Goal: Information Seeking & Learning: Learn about a topic

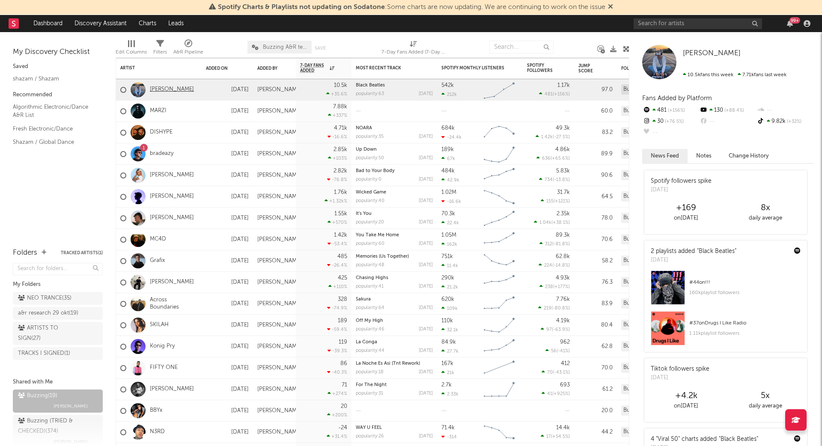
click at [162, 88] on link "[PERSON_NAME]" at bounding box center [172, 89] width 44 height 7
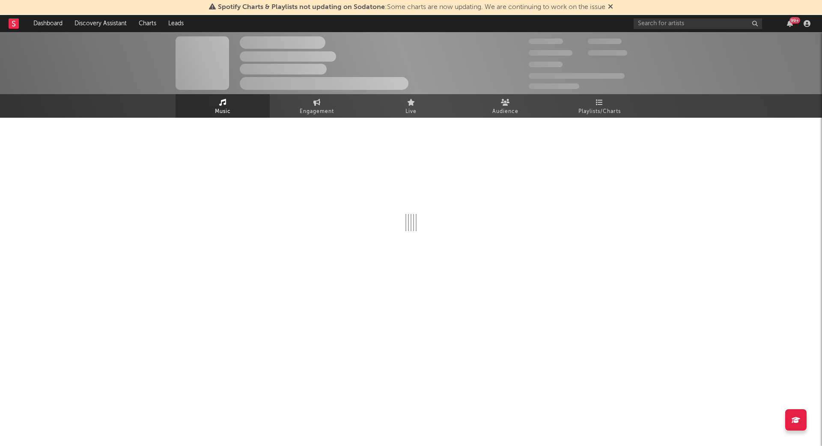
select select "1w"
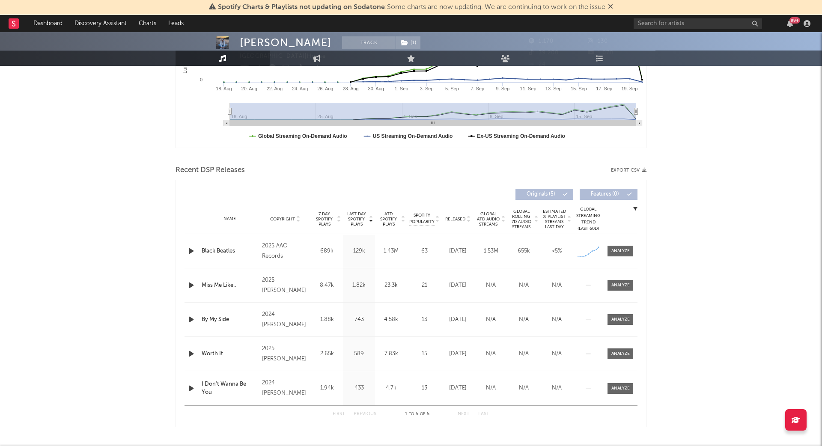
scroll to position [260, 0]
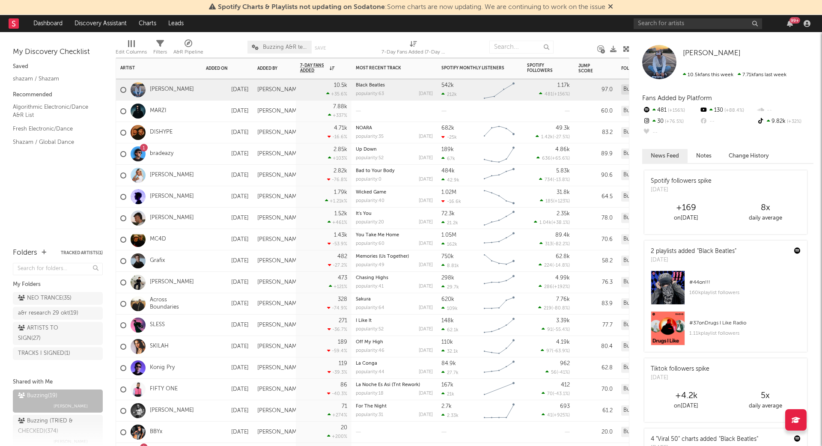
click at [156, 278] on div "[PERSON_NAME]" at bounding box center [157, 282] width 74 height 25
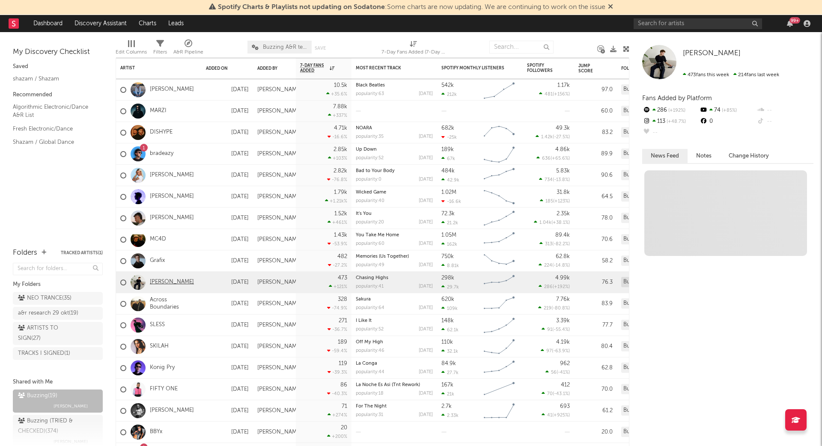
click at [158, 280] on link "[PERSON_NAME]" at bounding box center [172, 282] width 44 height 7
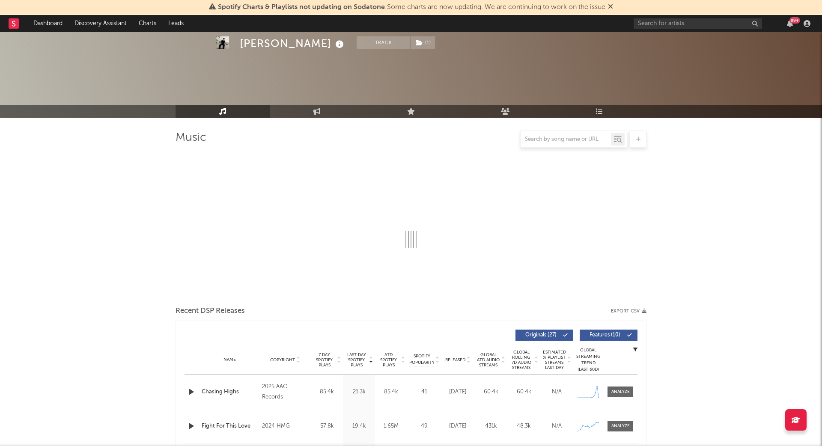
scroll to position [82, 0]
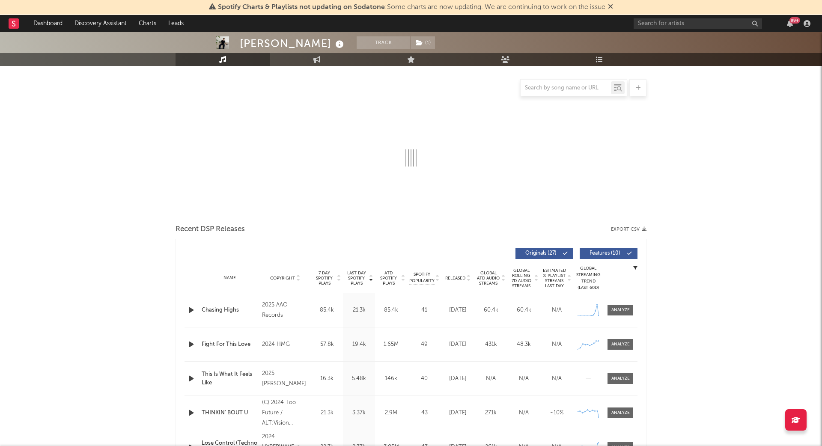
select select "6m"
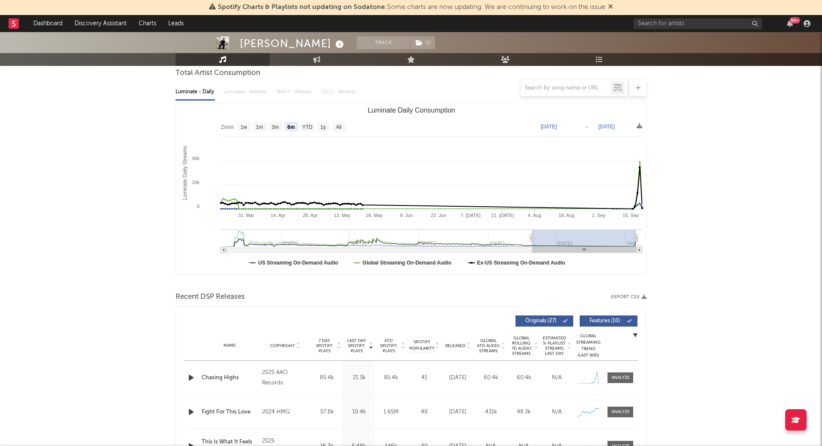
select select "6m"
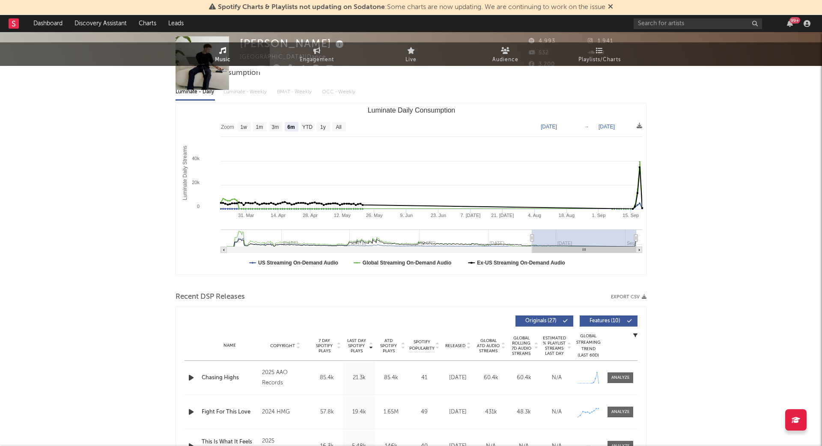
scroll to position [0, 0]
